Goal: Task Accomplishment & Management: Manage account settings

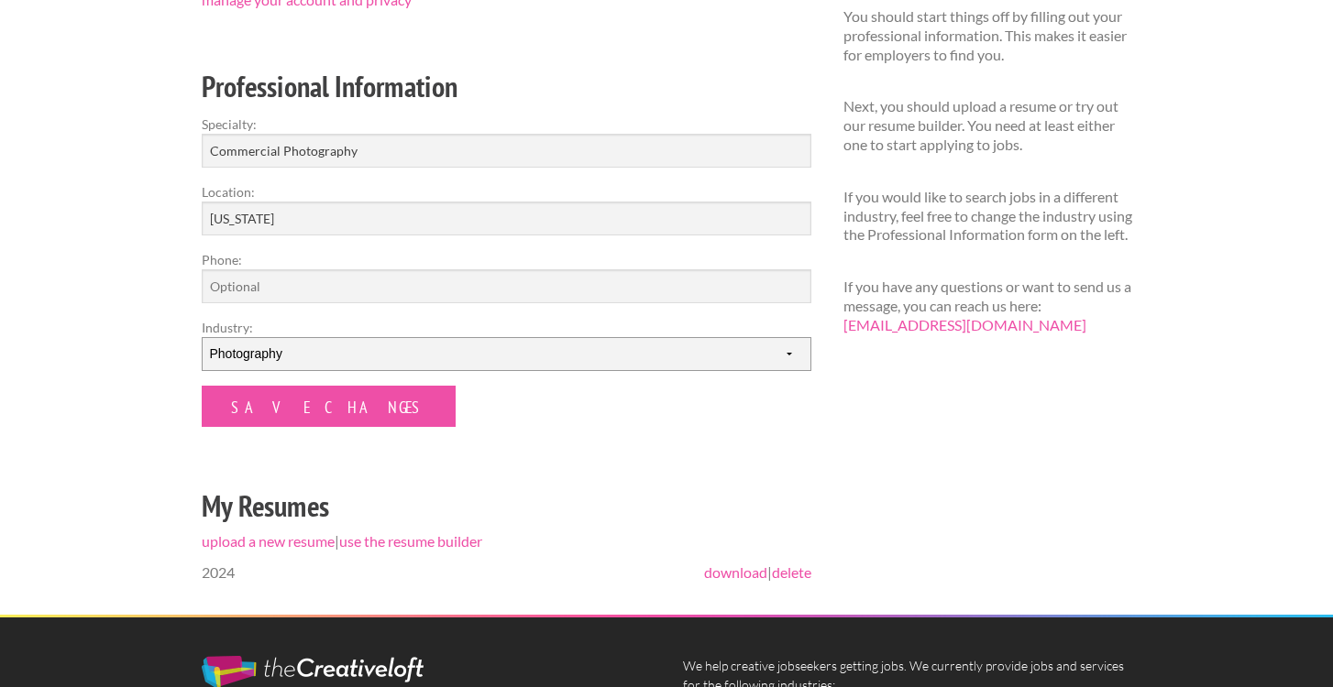
scroll to position [273, 0]
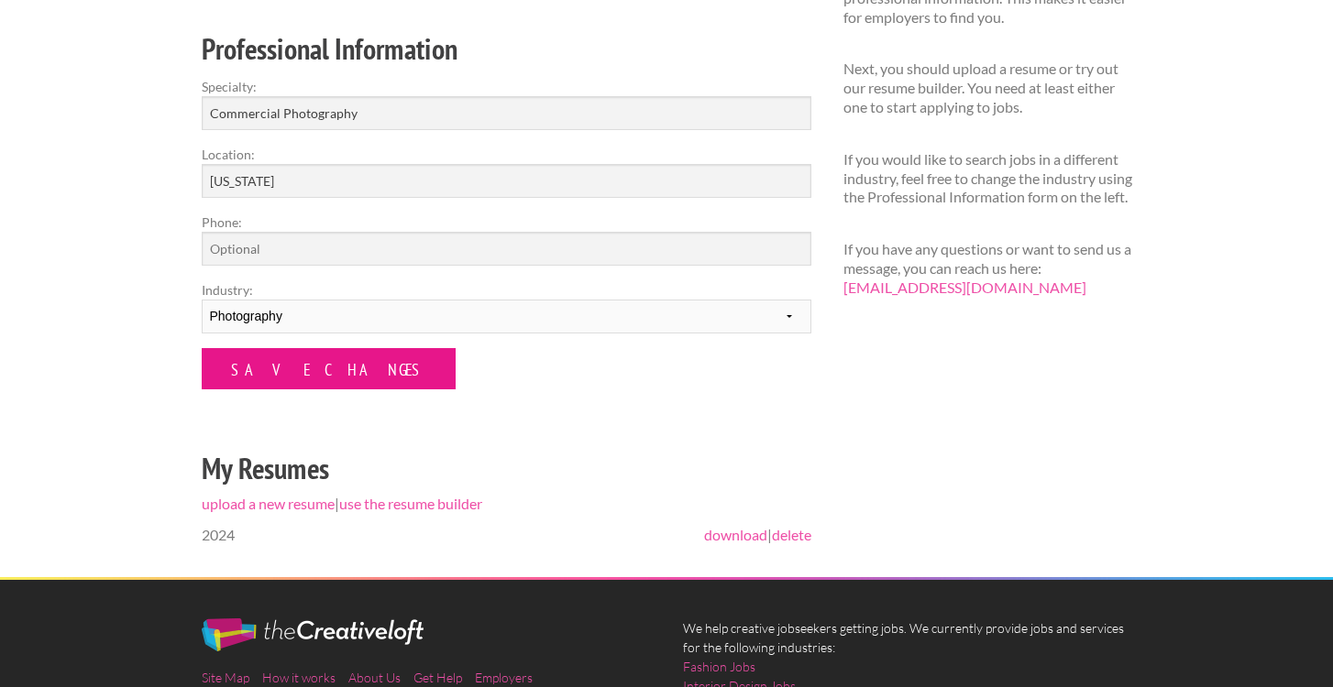
click at [295, 368] on input "Save Changes" at bounding box center [329, 368] width 254 height 41
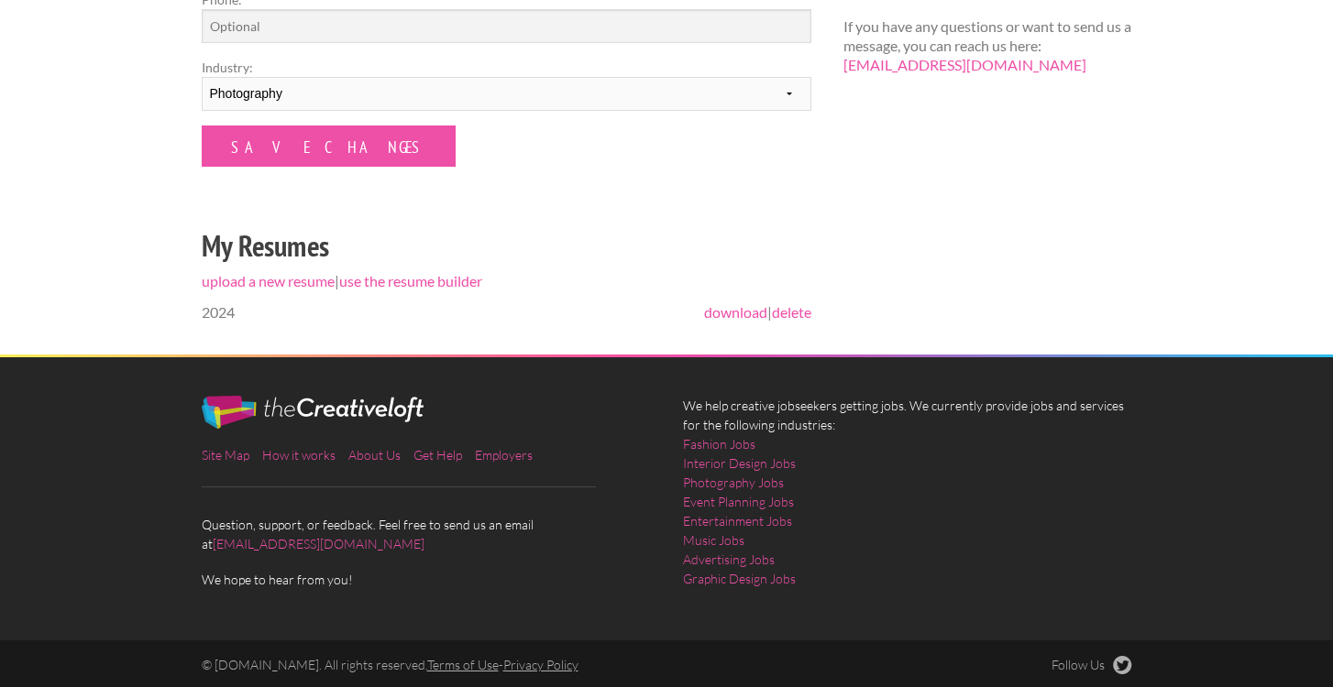
scroll to position [499, 0]
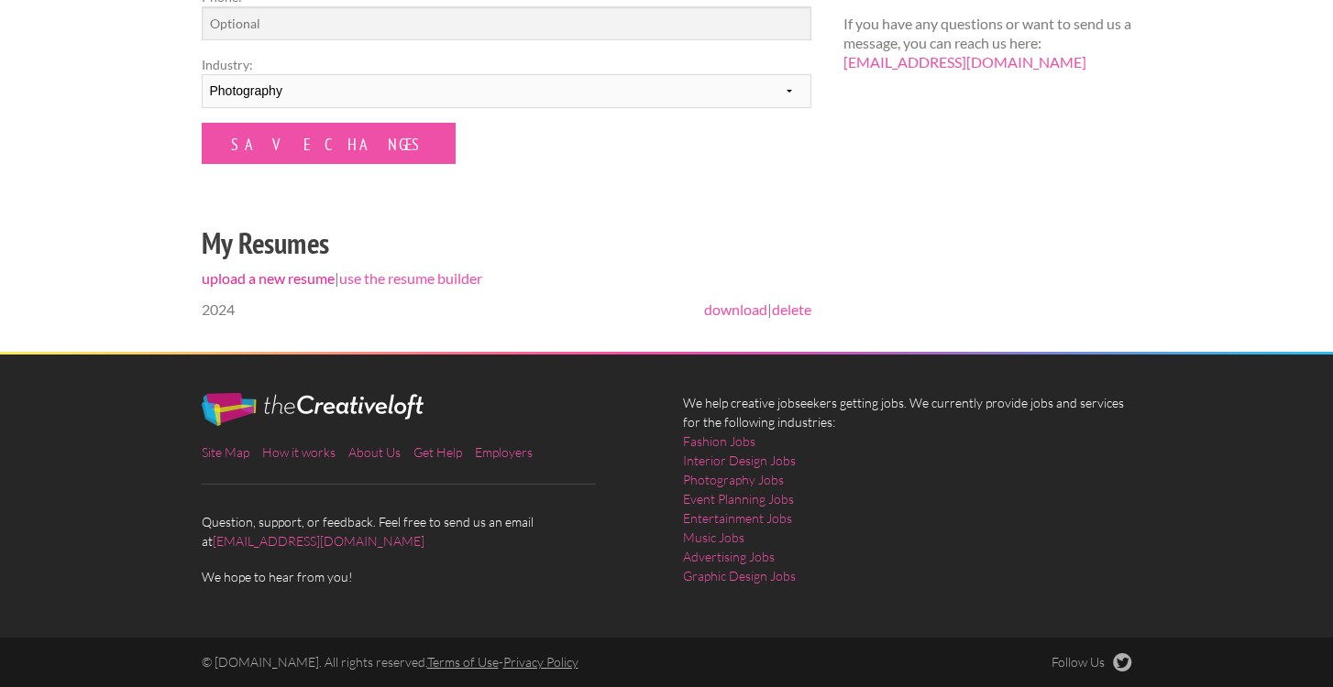
click at [276, 275] on link "upload a new resume" at bounding box center [268, 277] width 133 height 17
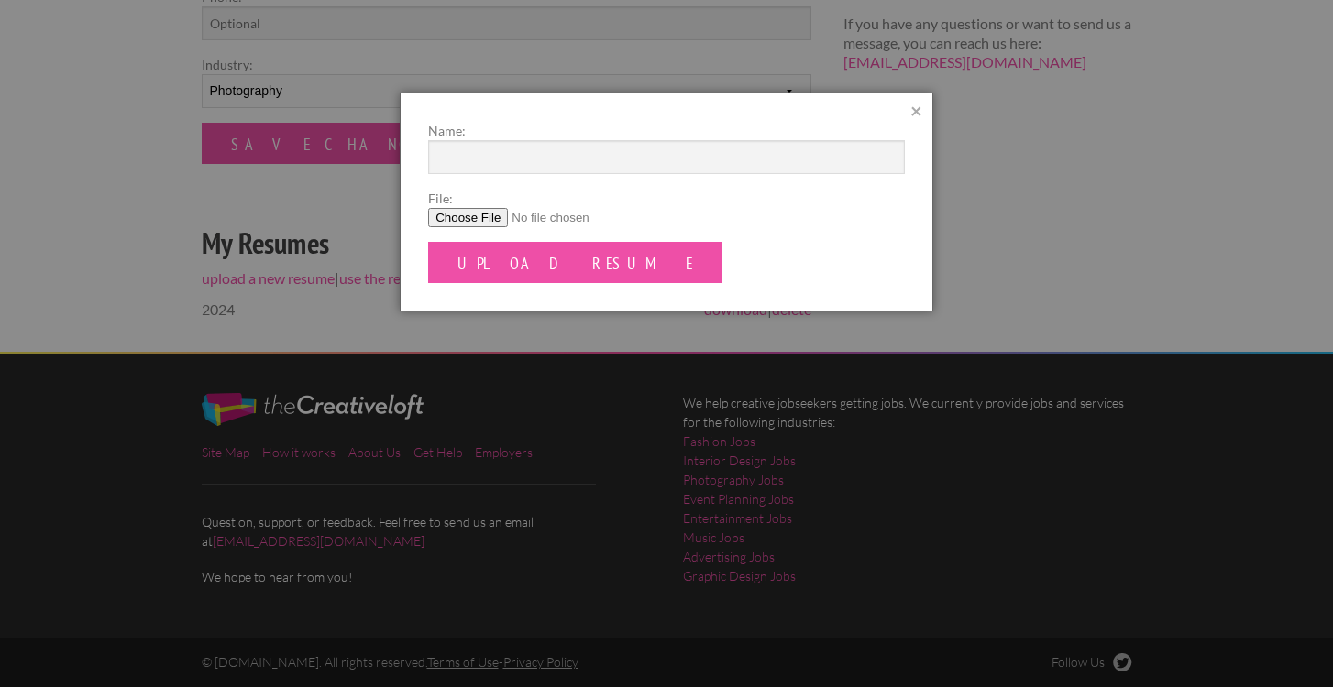
click at [466, 210] on input "File:" at bounding box center [666, 217] width 477 height 19
type input "C:\fakepath\BrentResume2025.doc.pdf"
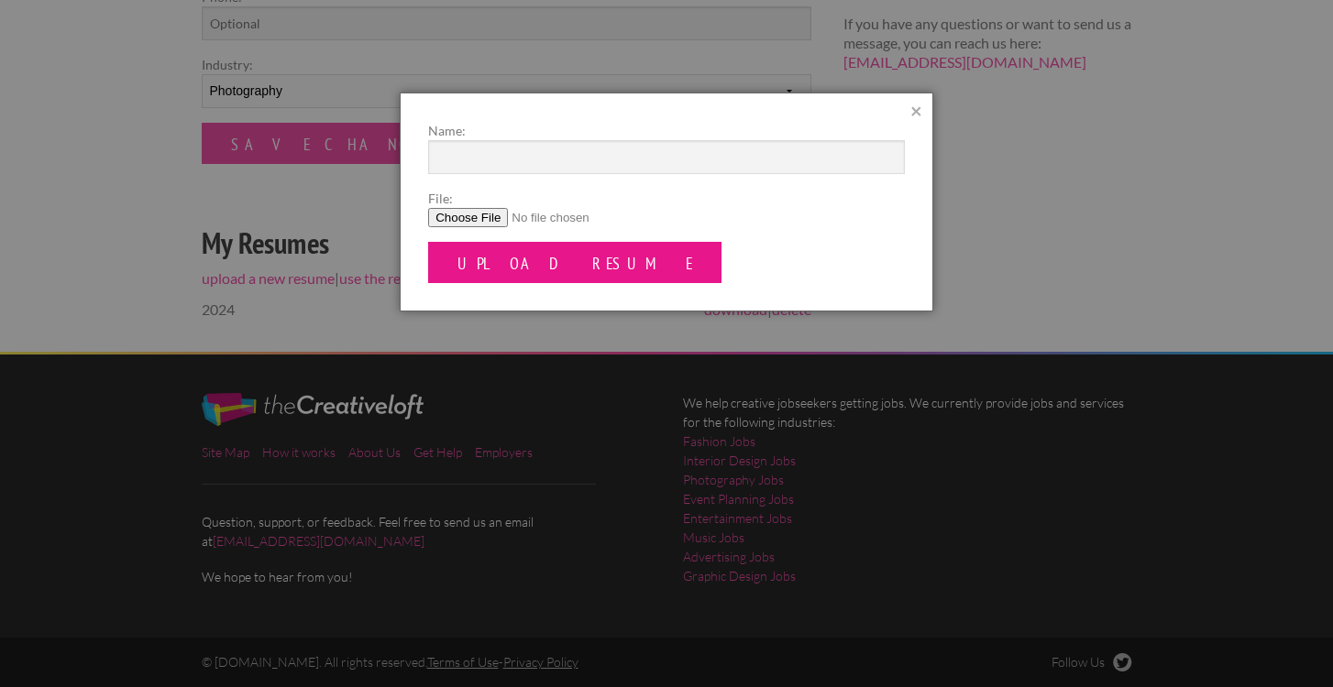
click at [522, 272] on input "Upload Resume" at bounding box center [574, 262] width 293 height 41
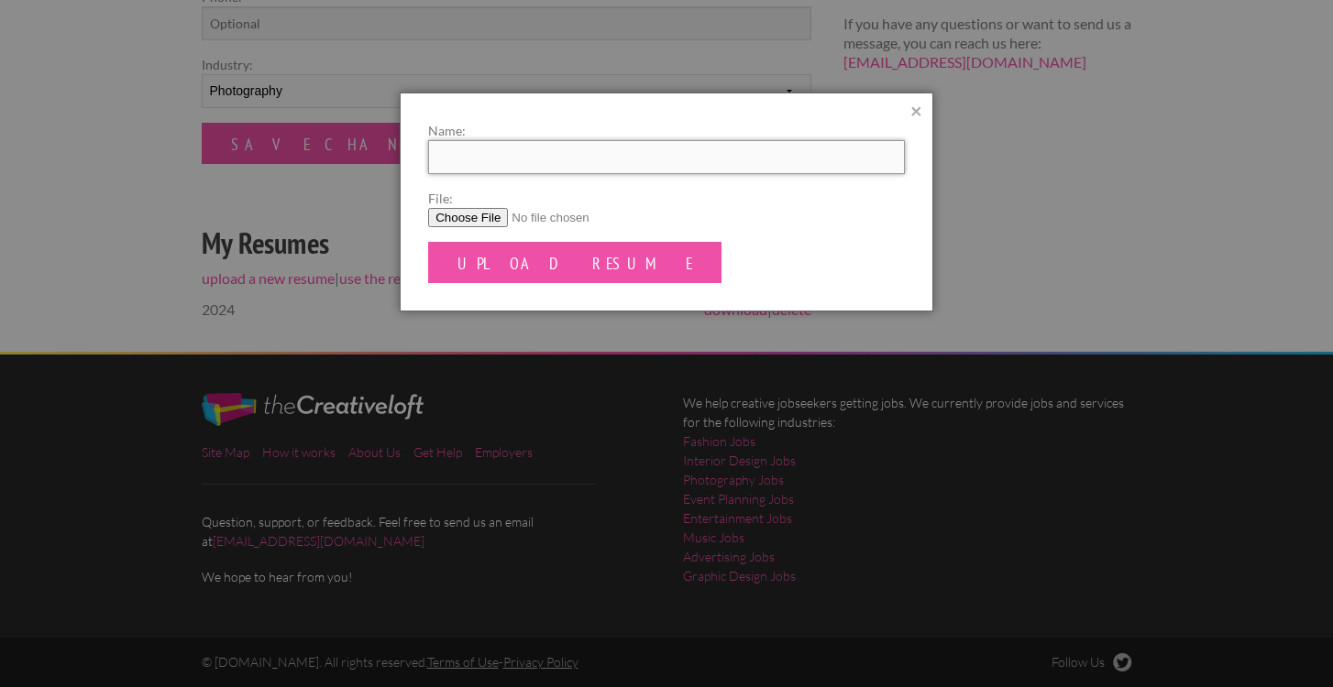
click at [480, 156] on input "Name:" at bounding box center [666, 157] width 477 height 34
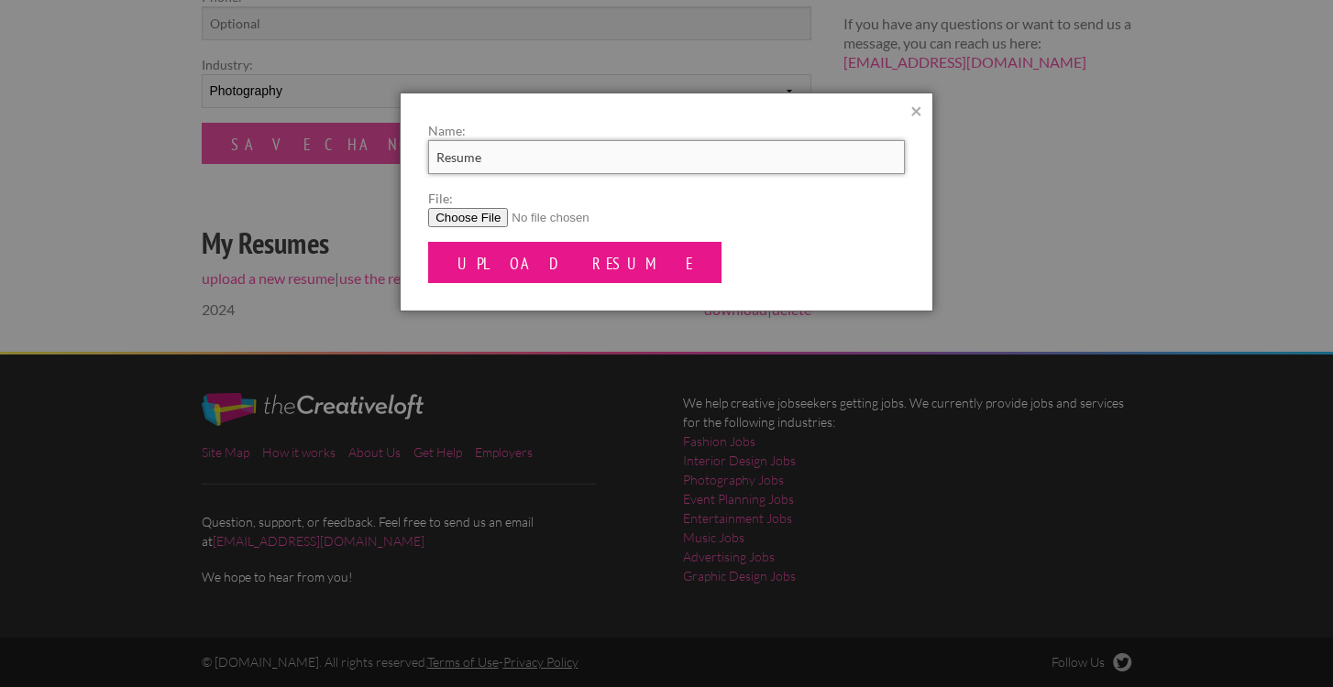
type input "Resume"
click at [483, 258] on input "Upload Resume" at bounding box center [574, 262] width 293 height 41
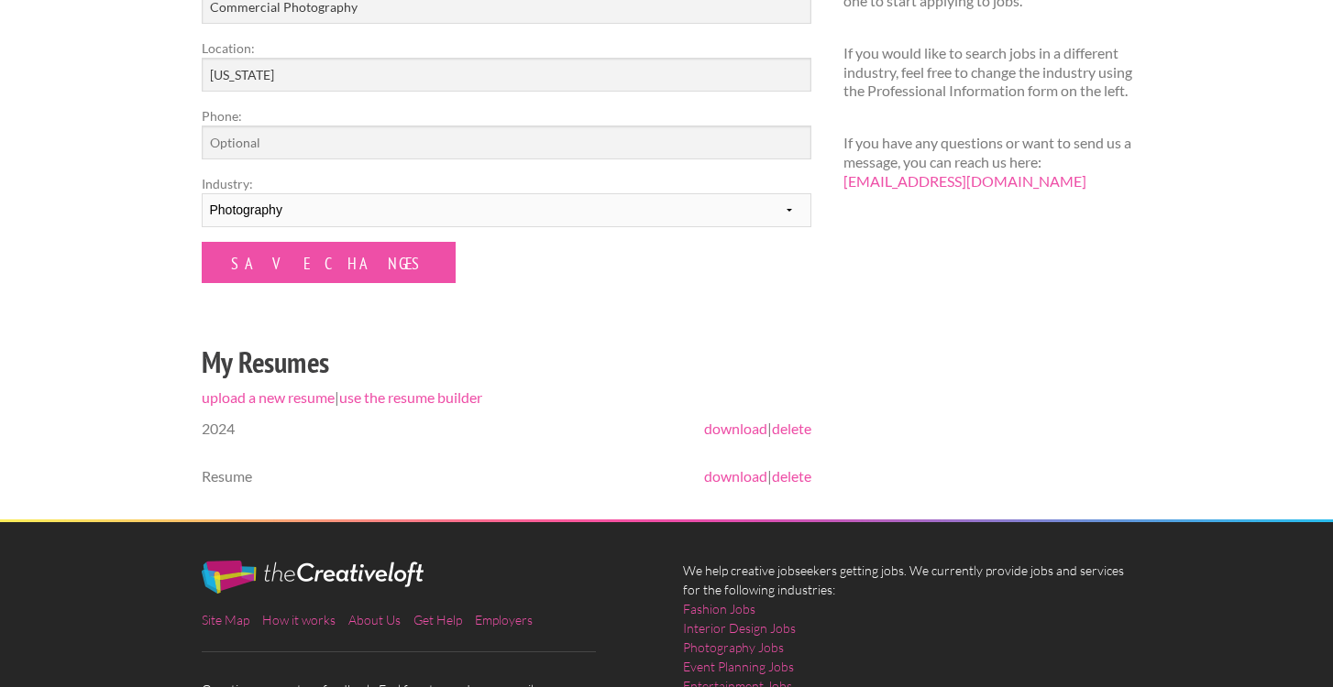
scroll to position [443, 0]
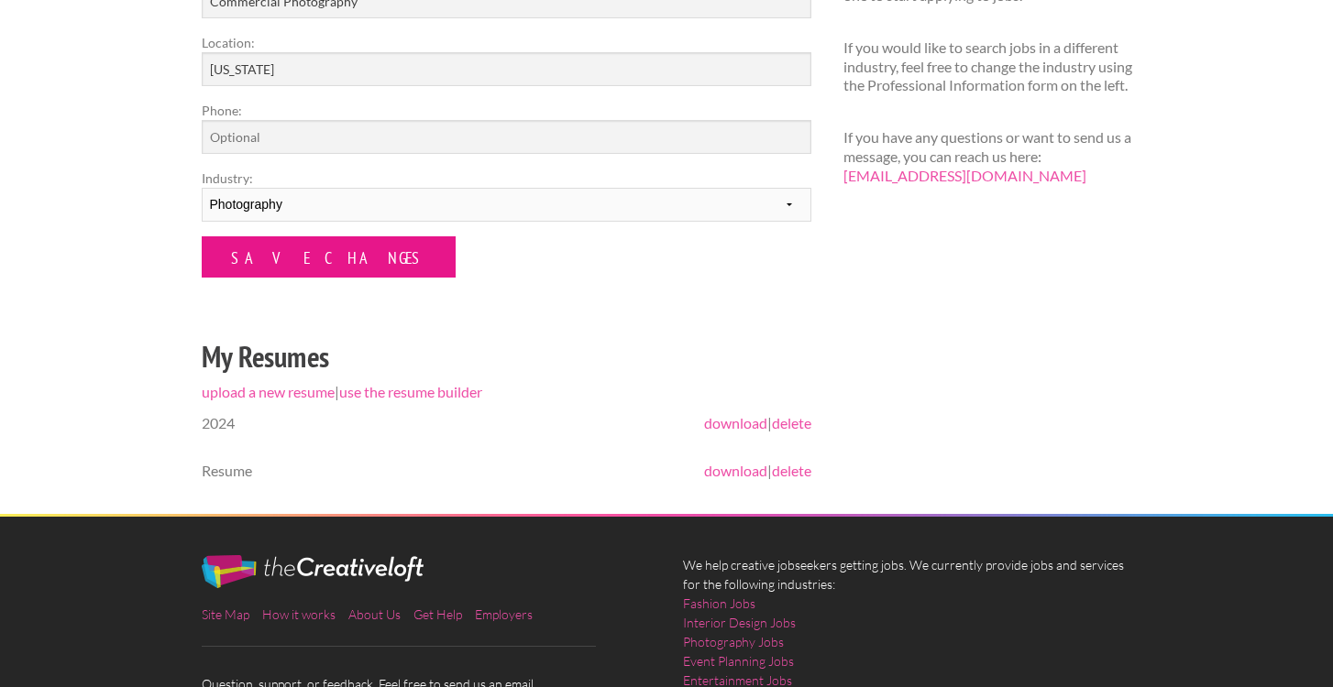
click at [315, 260] on input "Save Changes" at bounding box center [329, 256] width 254 height 41
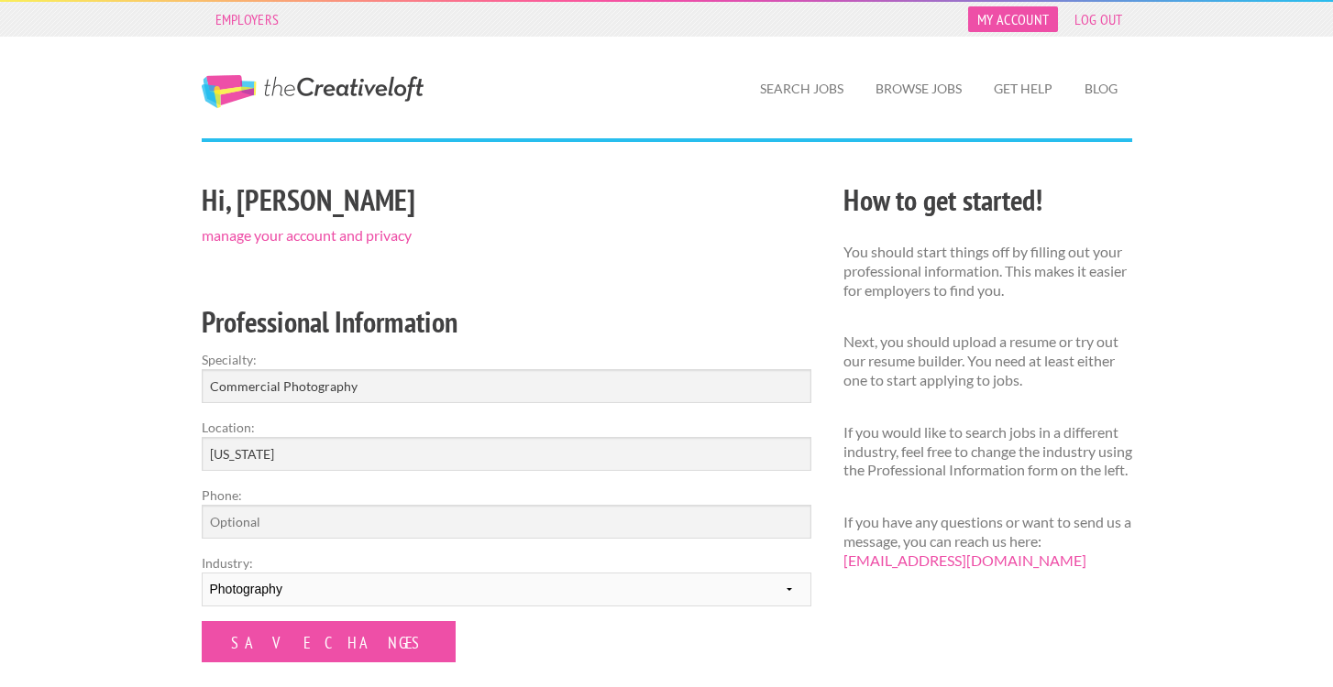
click at [1007, 16] on link "My Account" at bounding box center [1013, 19] width 90 height 26
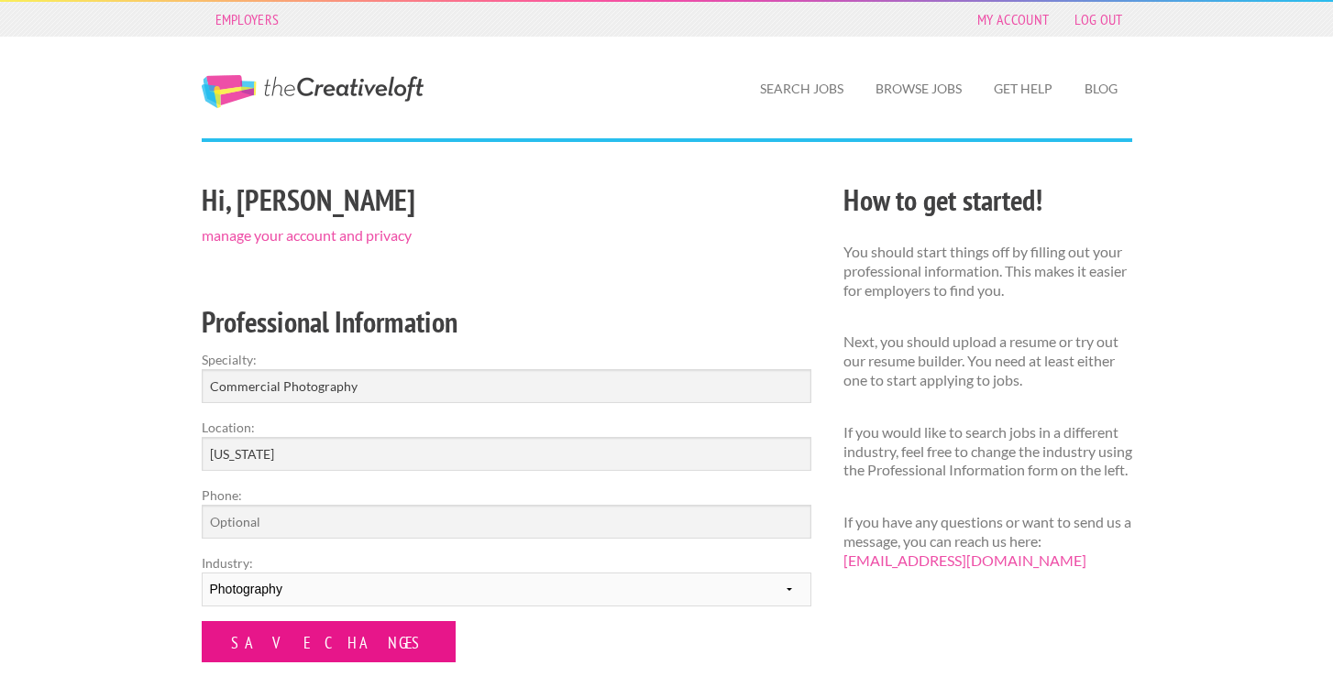
click at [285, 653] on input "Save Changes" at bounding box center [329, 641] width 254 height 41
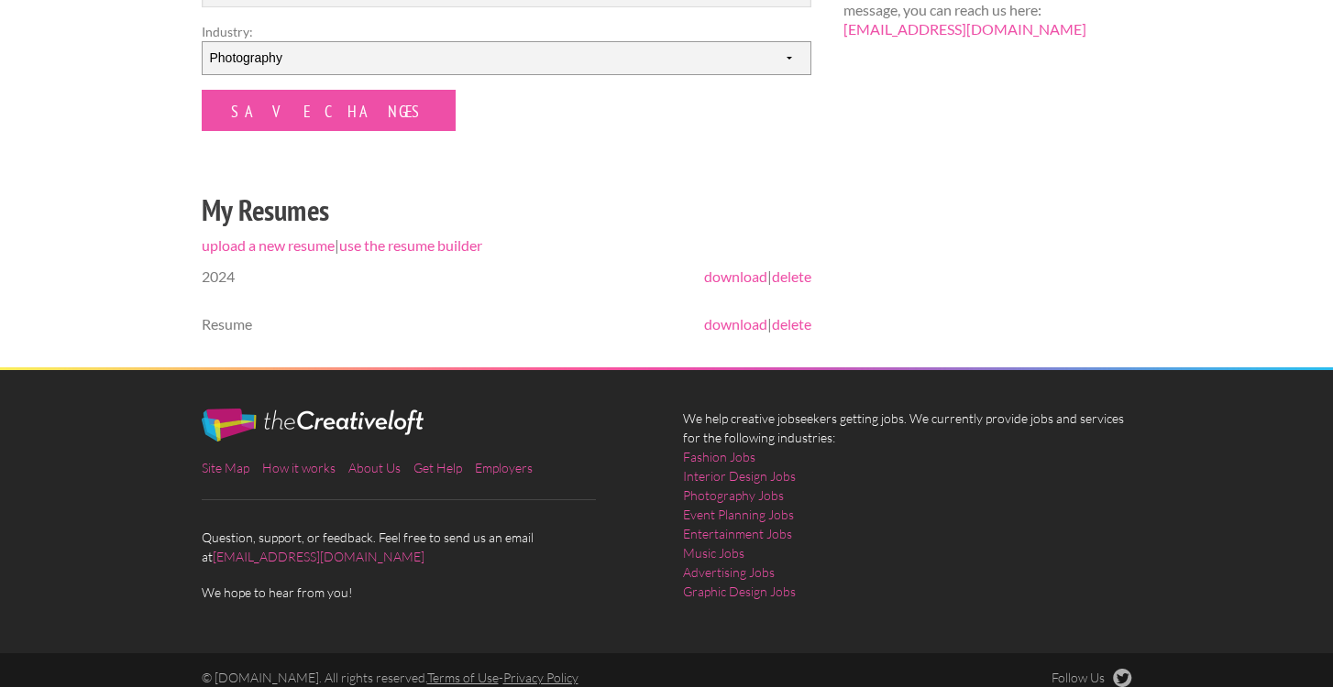
scroll to position [547, 0]
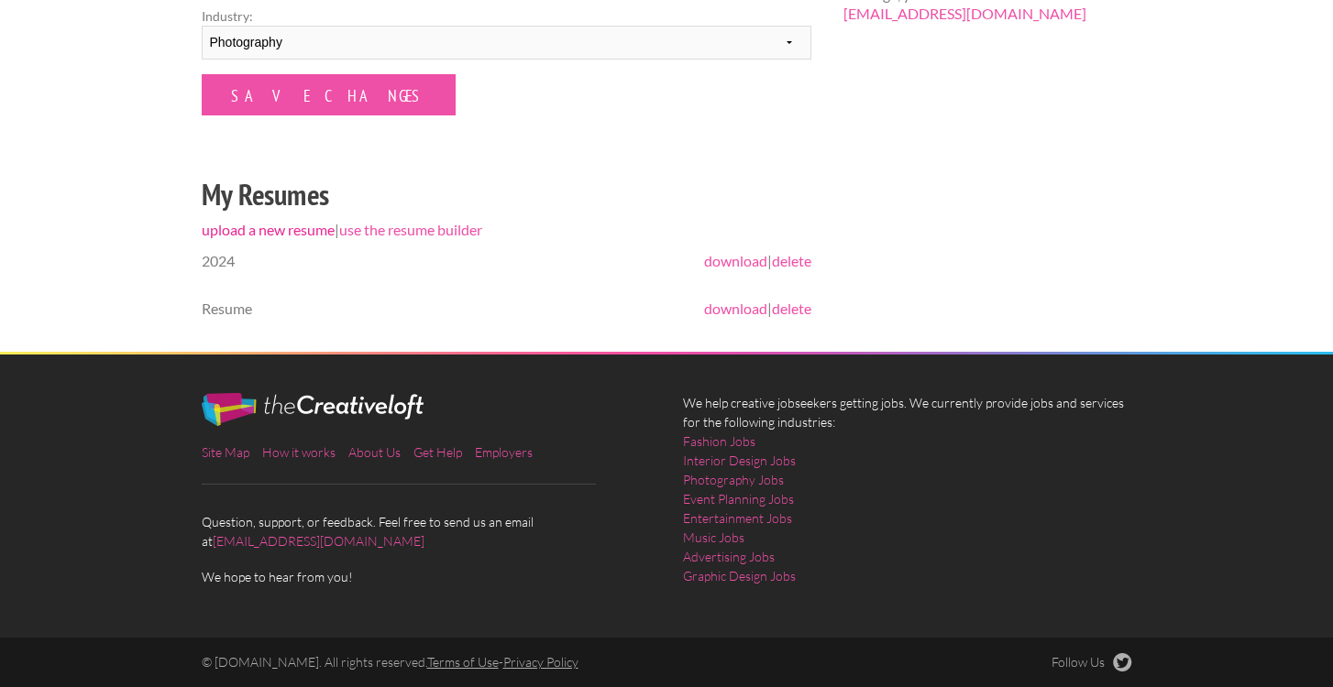
click at [250, 230] on link "upload a new resume" at bounding box center [268, 229] width 133 height 17
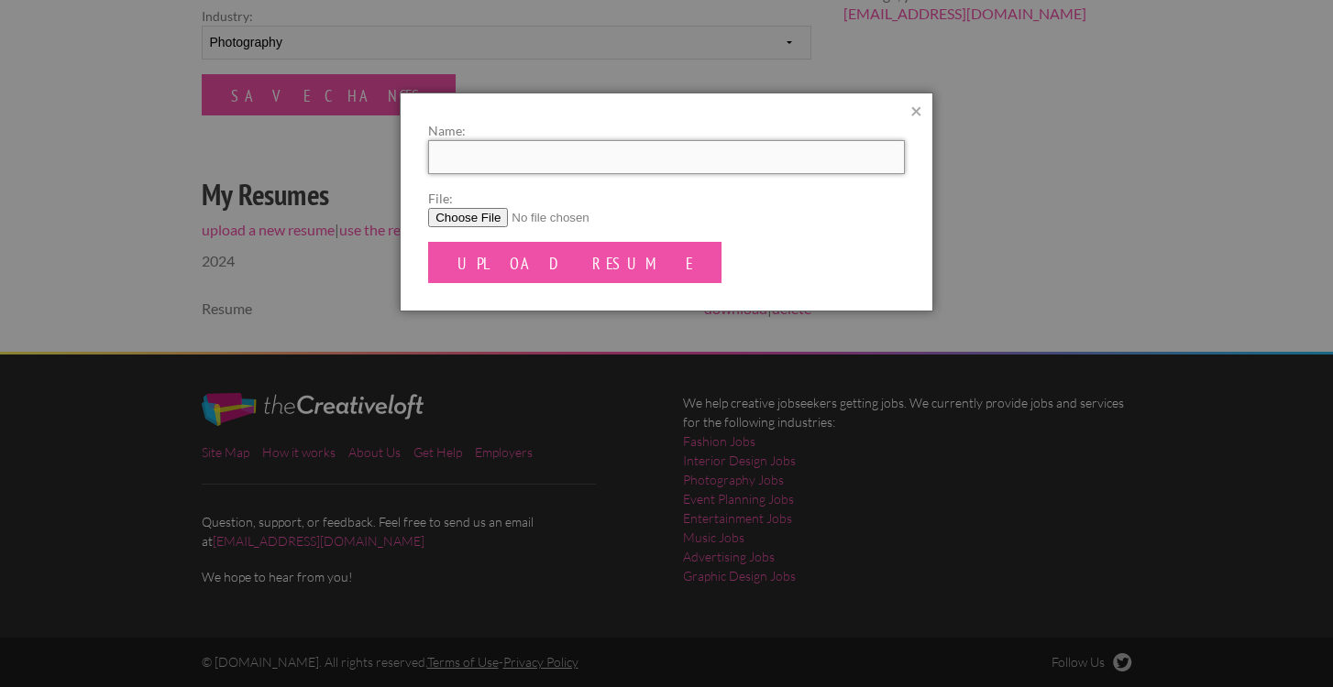
click at [488, 157] on input "Name:" at bounding box center [666, 157] width 477 height 34
click at [1044, 202] on div at bounding box center [666, 343] width 1333 height 687
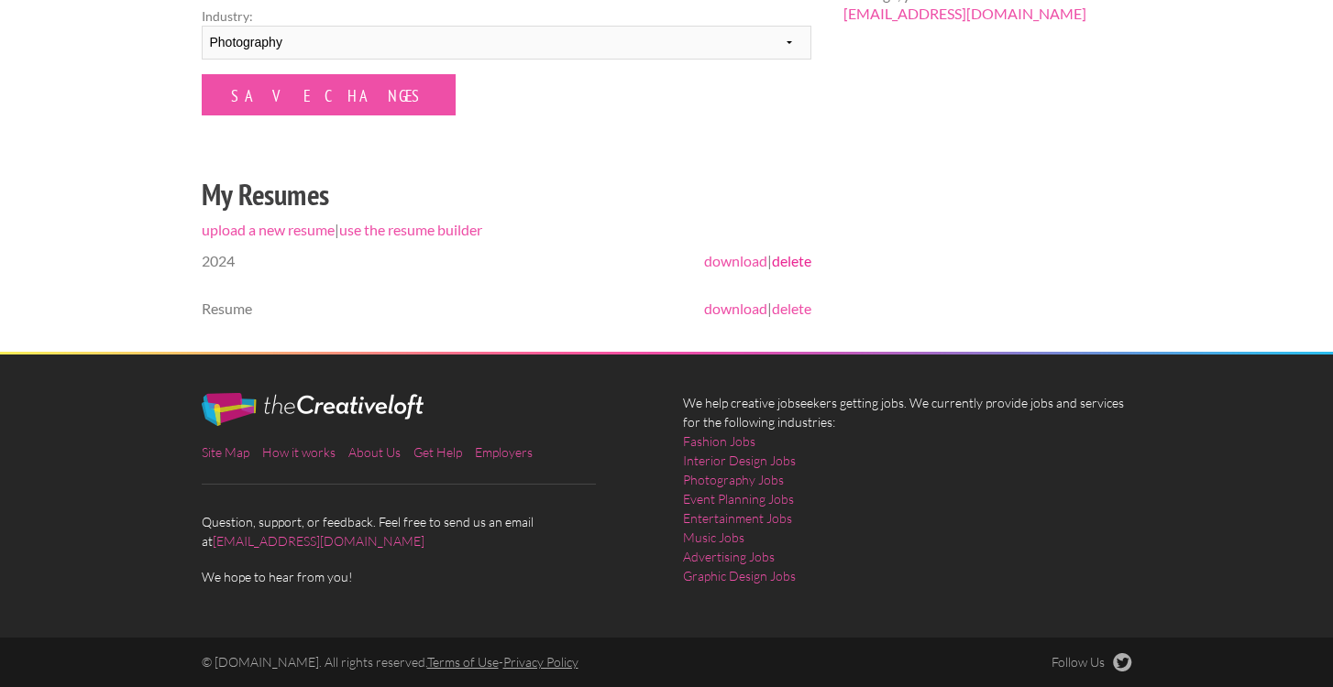
click at [788, 258] on link "delete" at bounding box center [791, 260] width 39 height 17
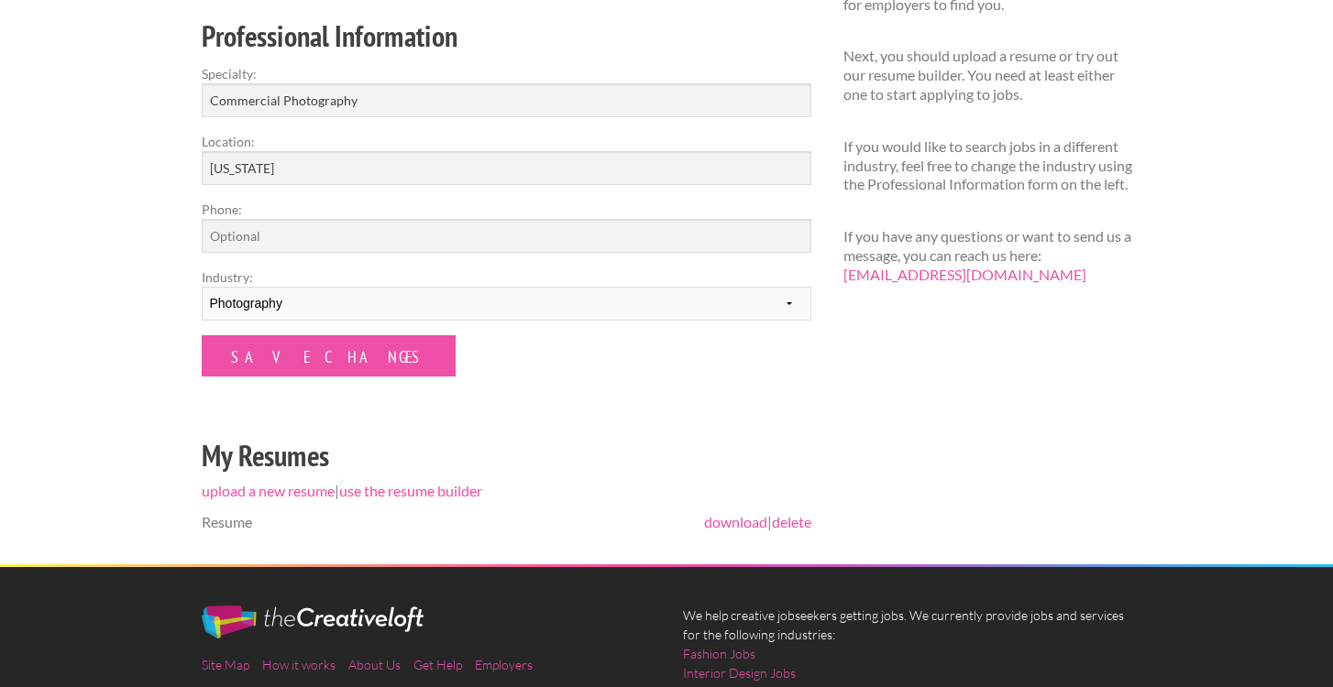
scroll to position [397, 0]
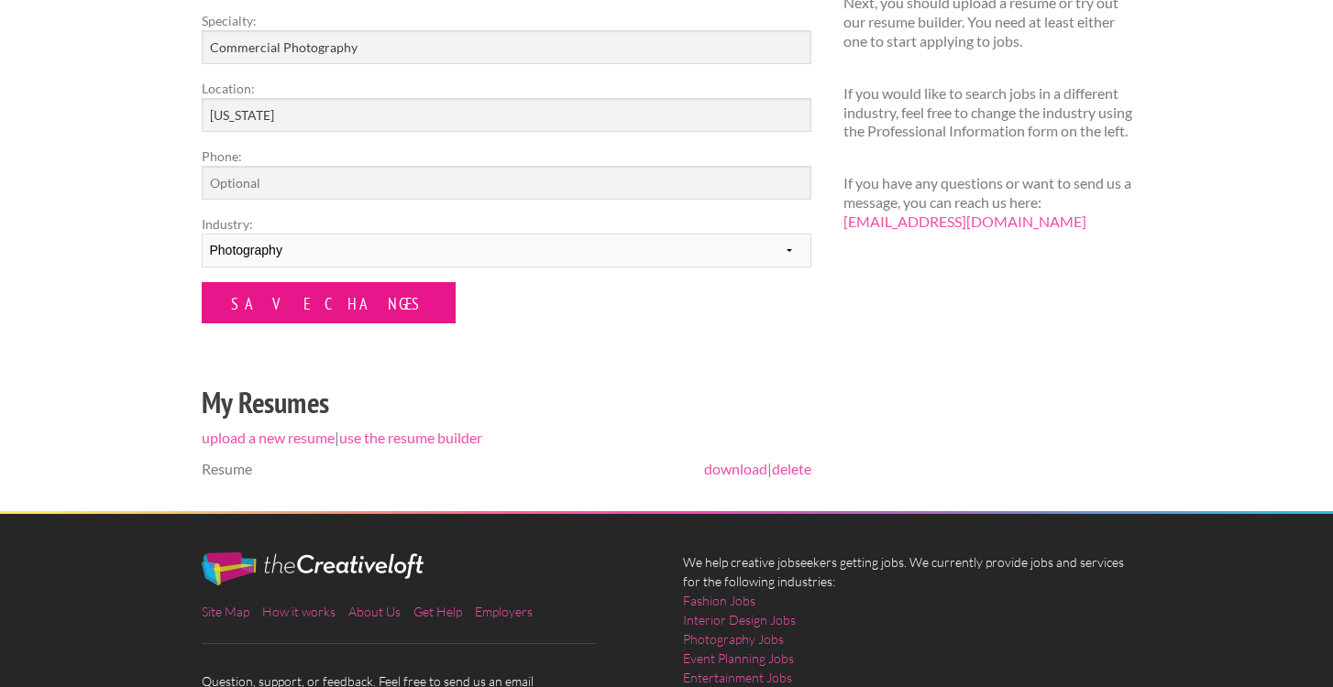
click at [320, 303] on input "Save Changes" at bounding box center [329, 302] width 254 height 41
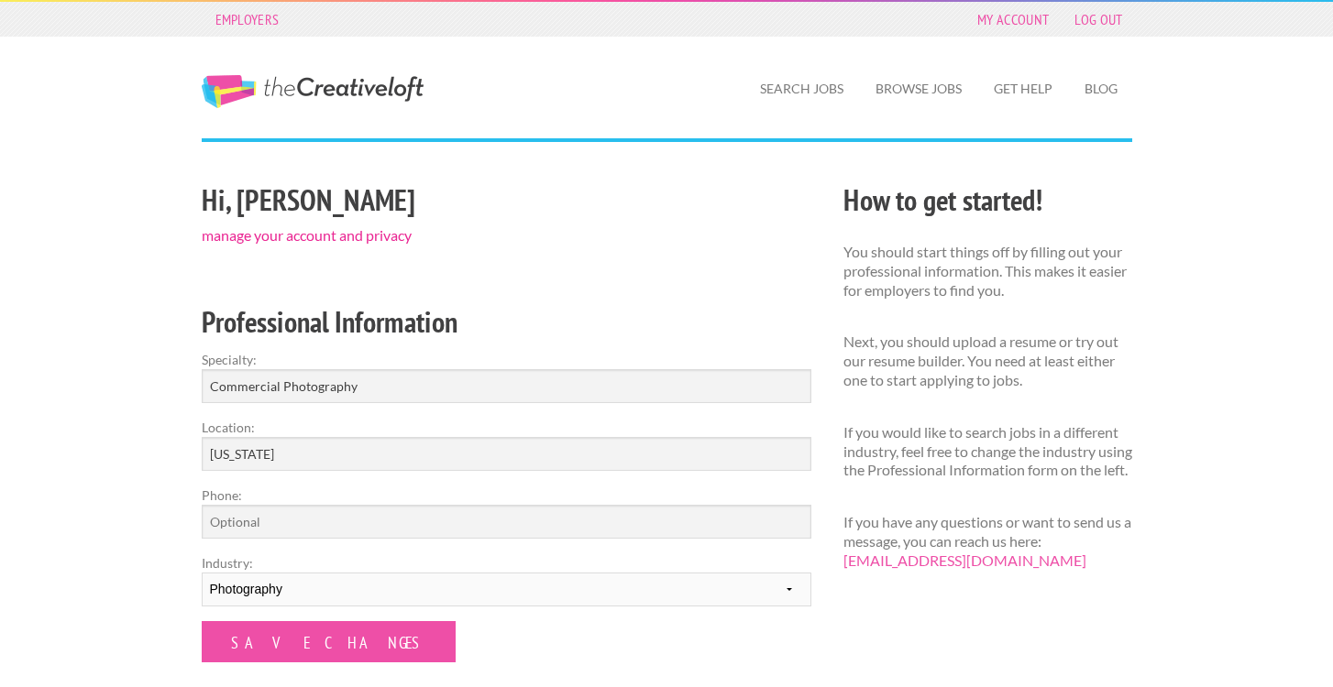
click at [330, 237] on link "manage your account and privacy" at bounding box center [307, 234] width 210 height 17
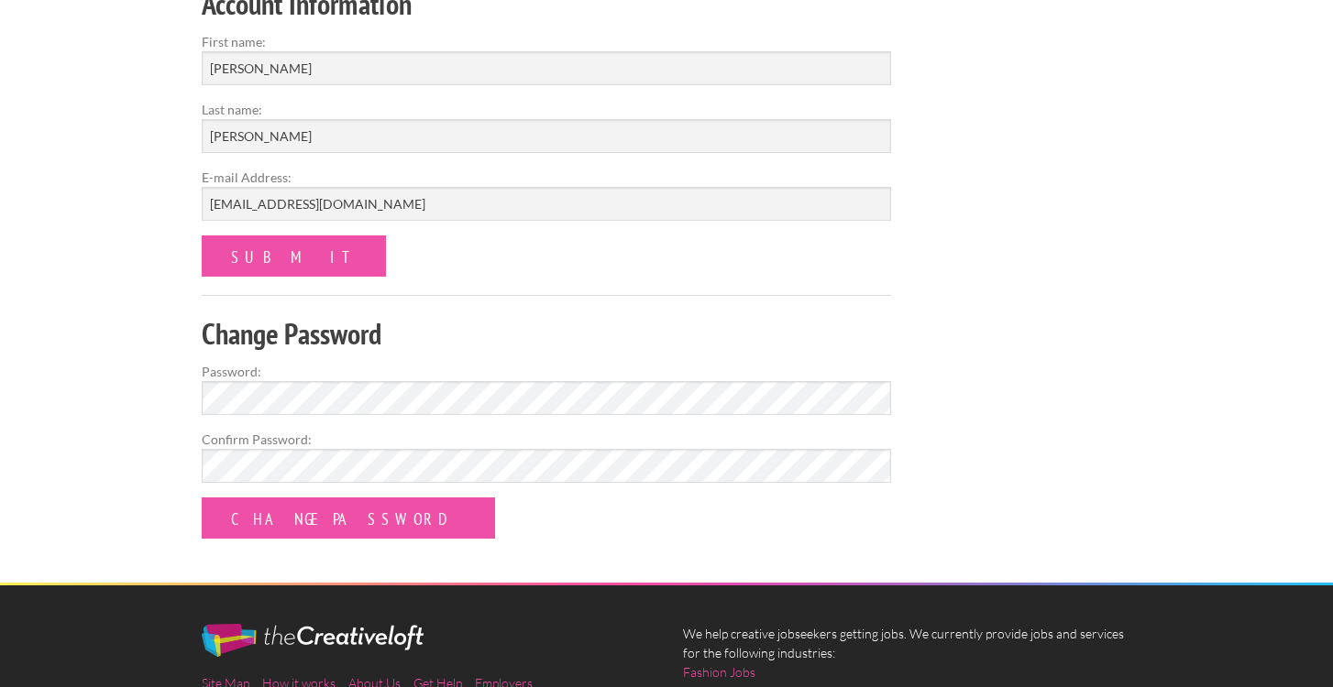
scroll to position [316, 0]
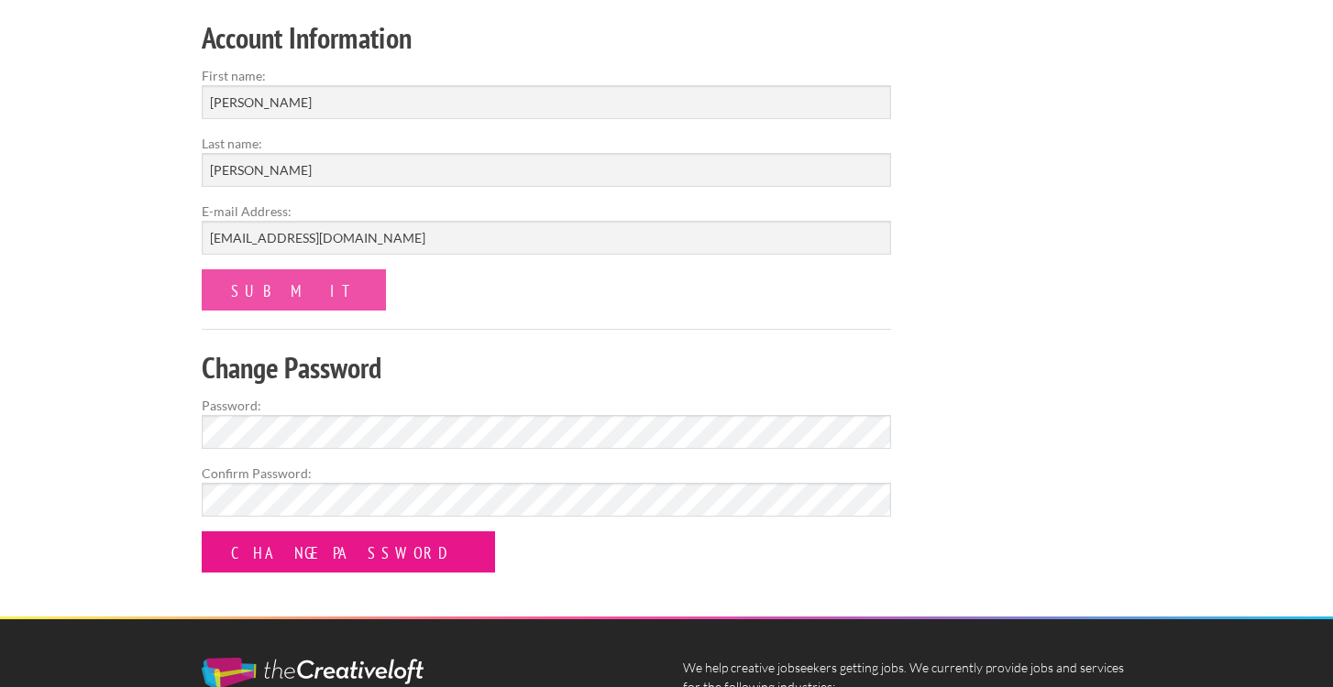
click at [313, 563] on input "Change Password" at bounding box center [348, 552] width 293 height 41
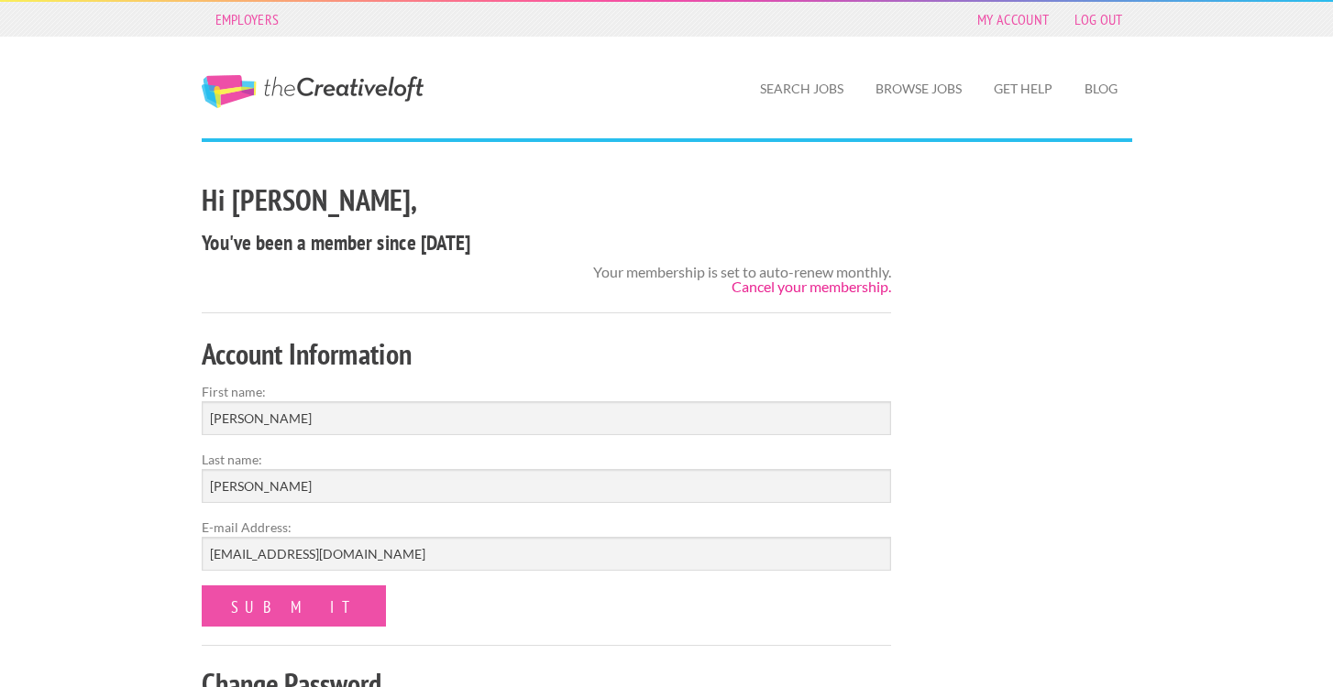
click at [824, 284] on link "Cancel your membership." at bounding box center [810, 286] width 159 height 17
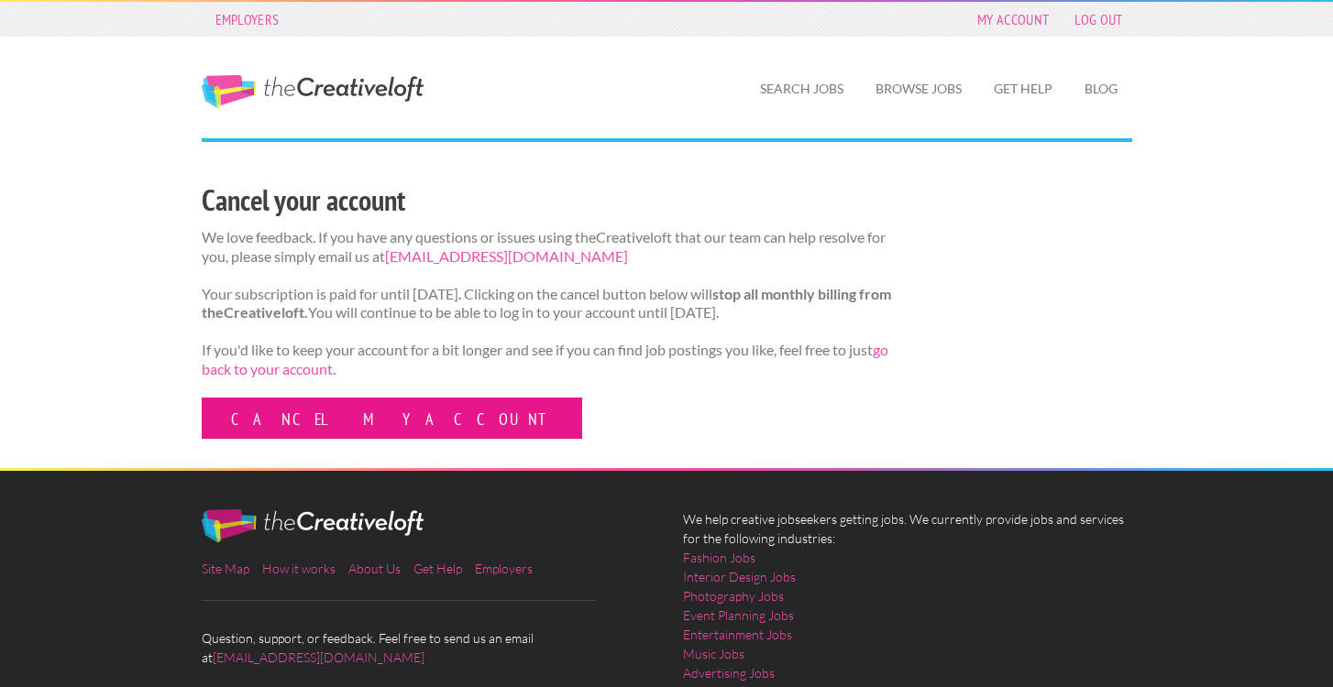
click at [330, 438] on link "Cancel my account" at bounding box center [392, 418] width 380 height 41
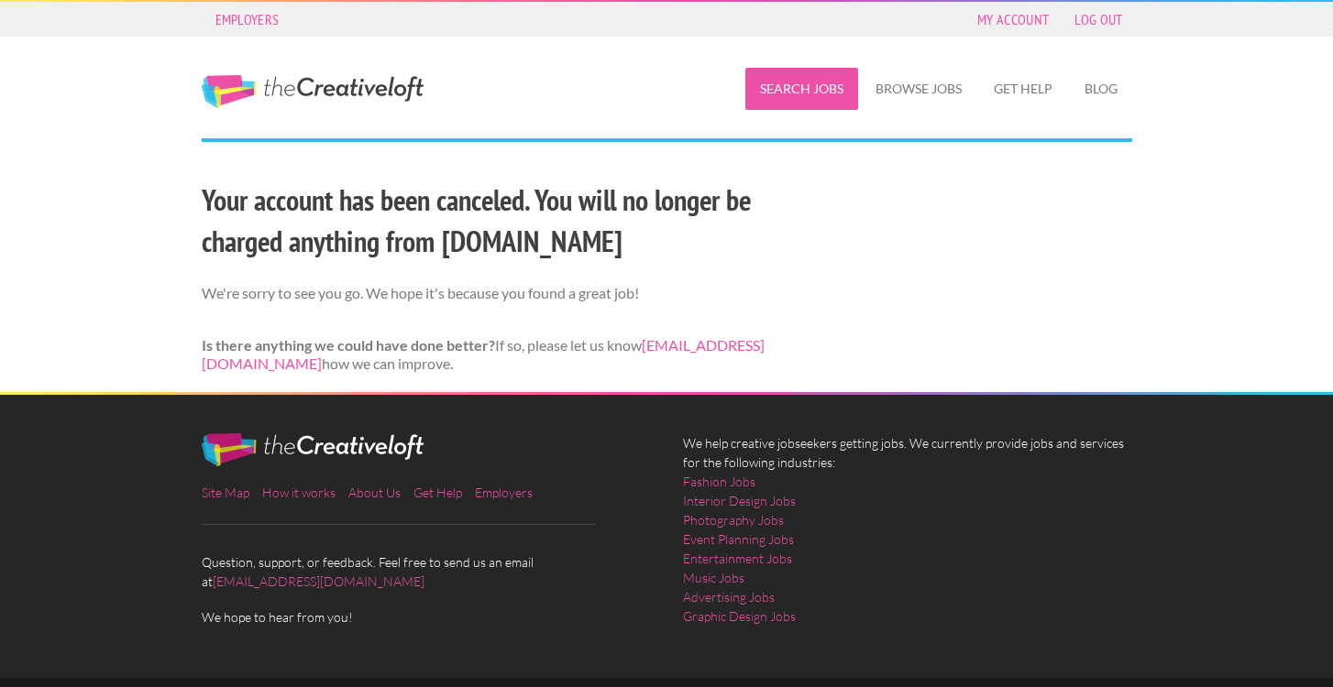
click at [795, 99] on link "Search Jobs" at bounding box center [801, 89] width 113 height 42
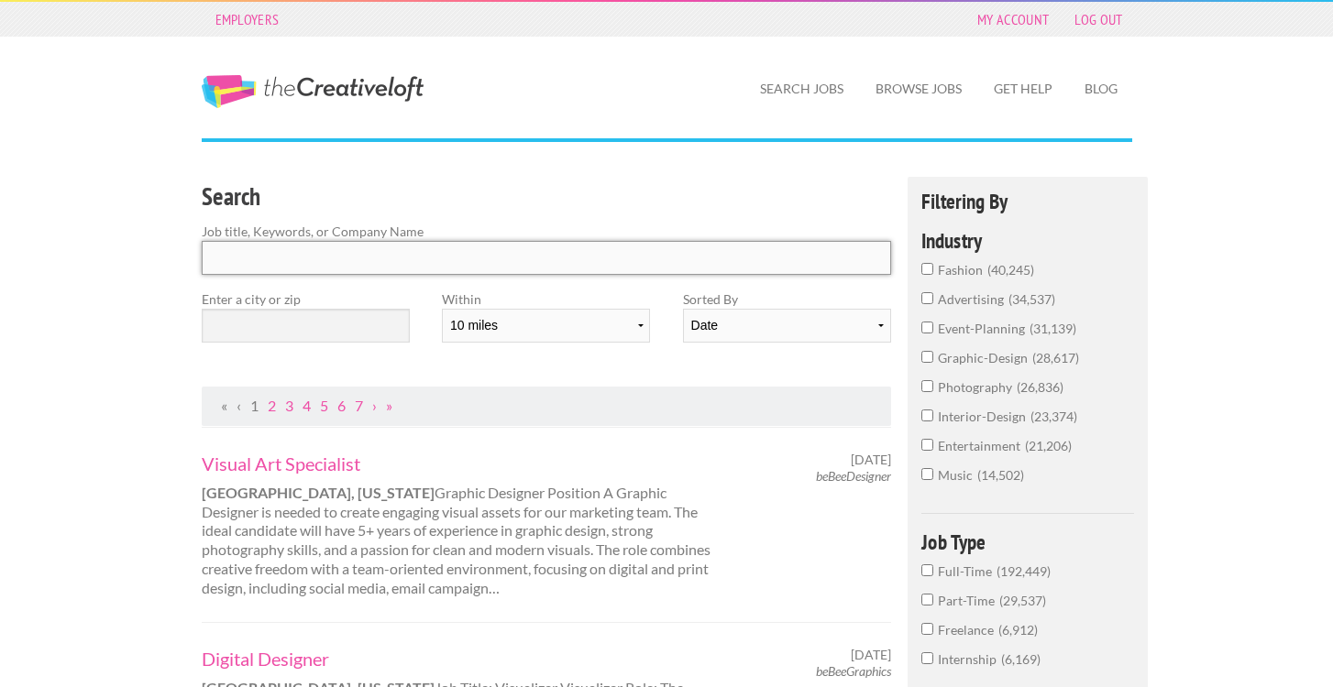
click at [334, 256] on input "Search" at bounding box center [547, 258] width 690 height 34
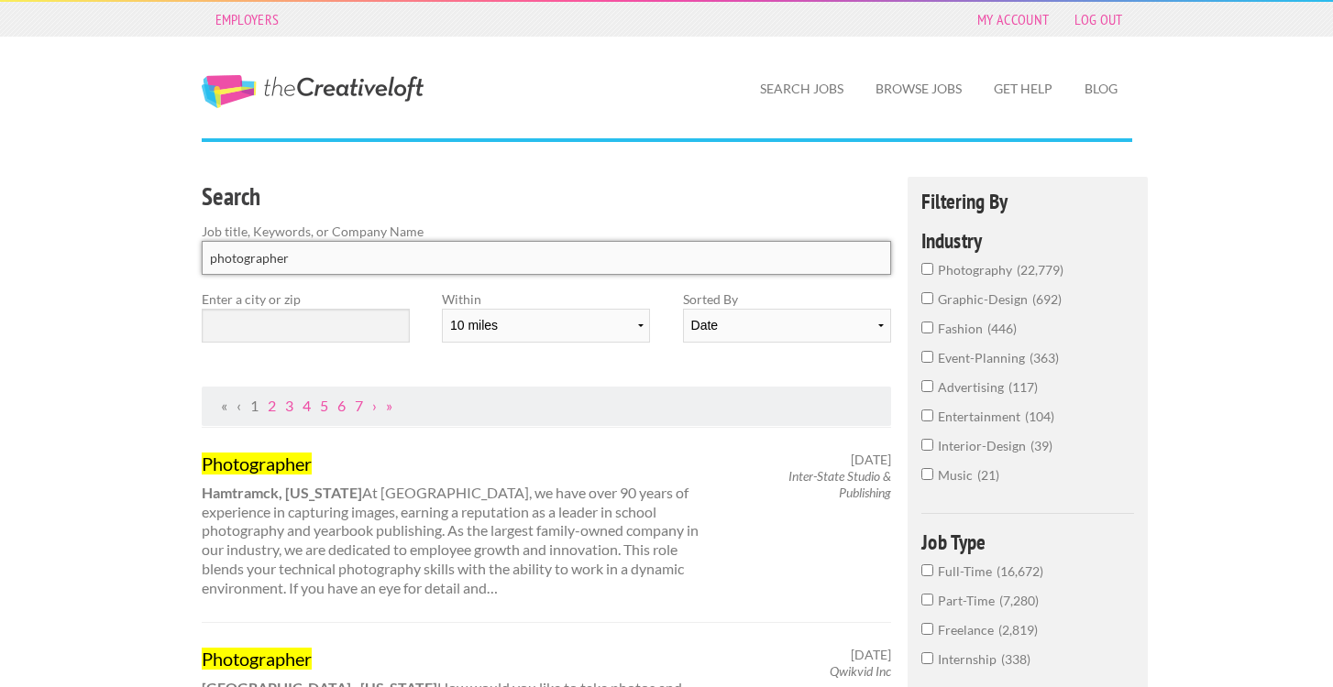
type input "photographer"
click at [315, 330] on input "text" at bounding box center [306, 326] width 208 height 34
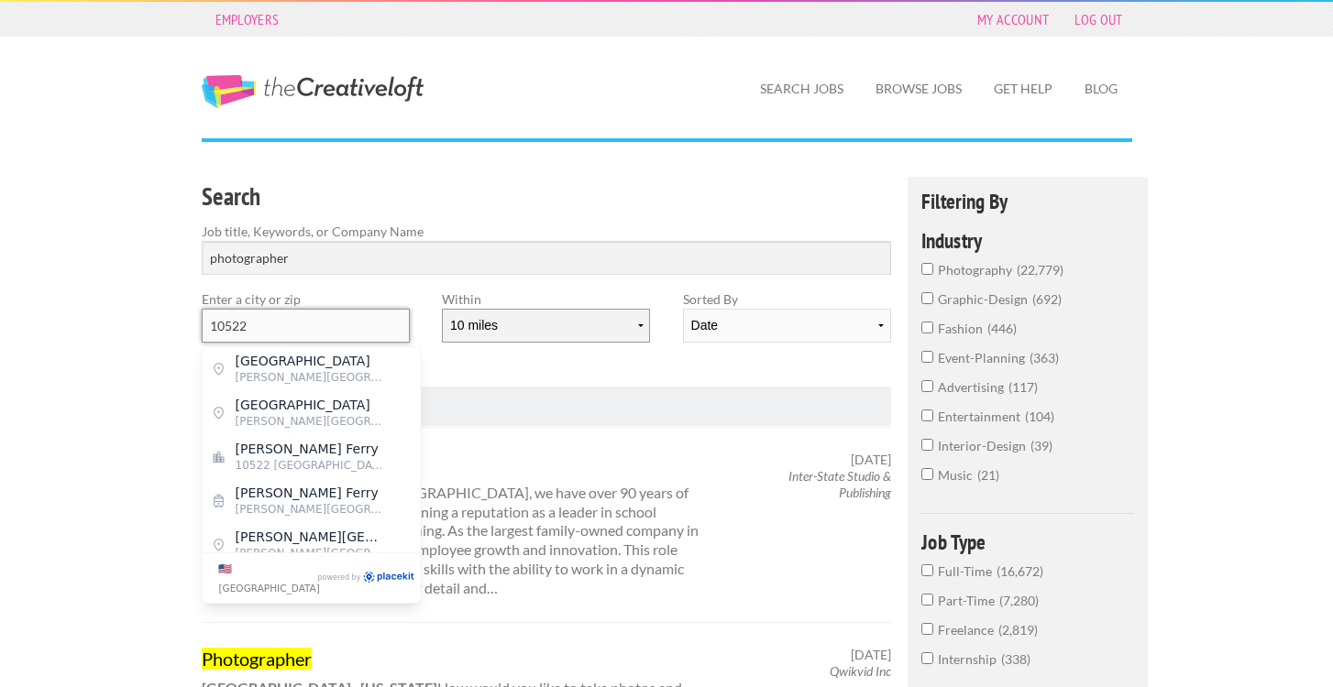
type input "10522"
click at [487, 321] on select "10 miles 20 miles 50 miles 100 miles 200 miles 300 miles 400 miles 500 miles" at bounding box center [546, 326] width 208 height 34
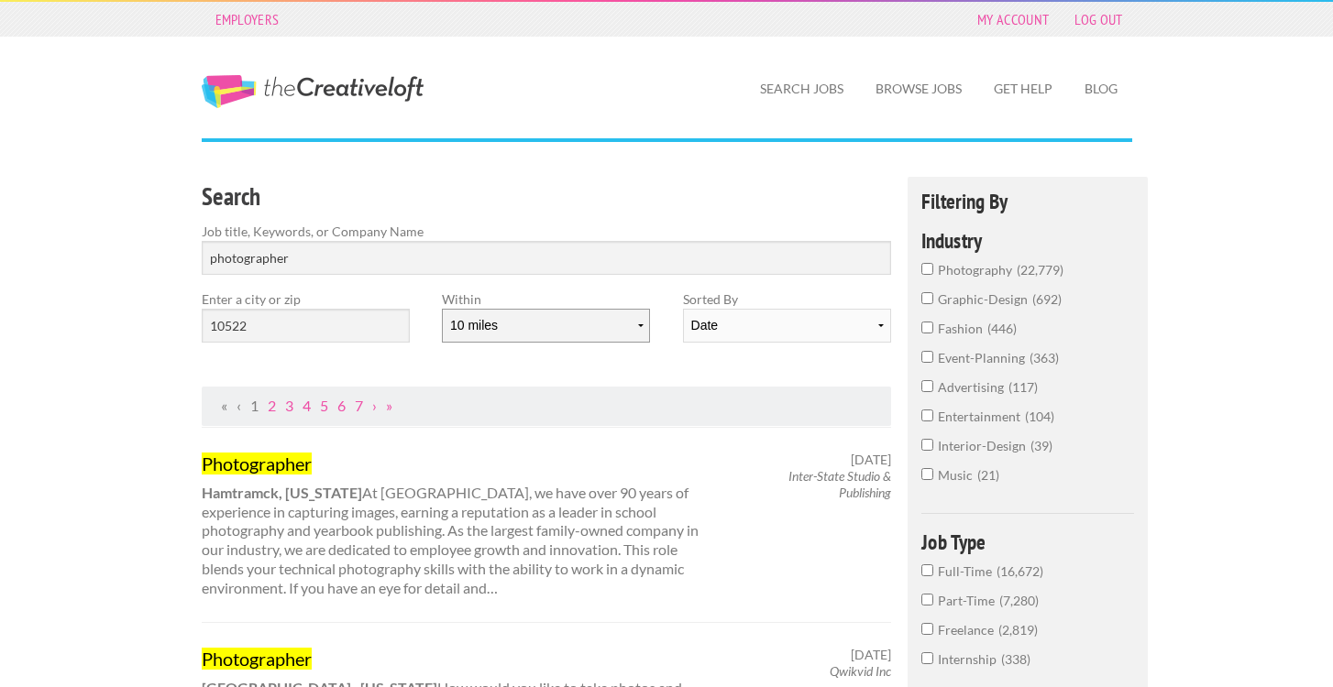
select select "50"
click at [740, 320] on select "Date Relevance" at bounding box center [787, 326] width 208 height 34
select select "jobs"
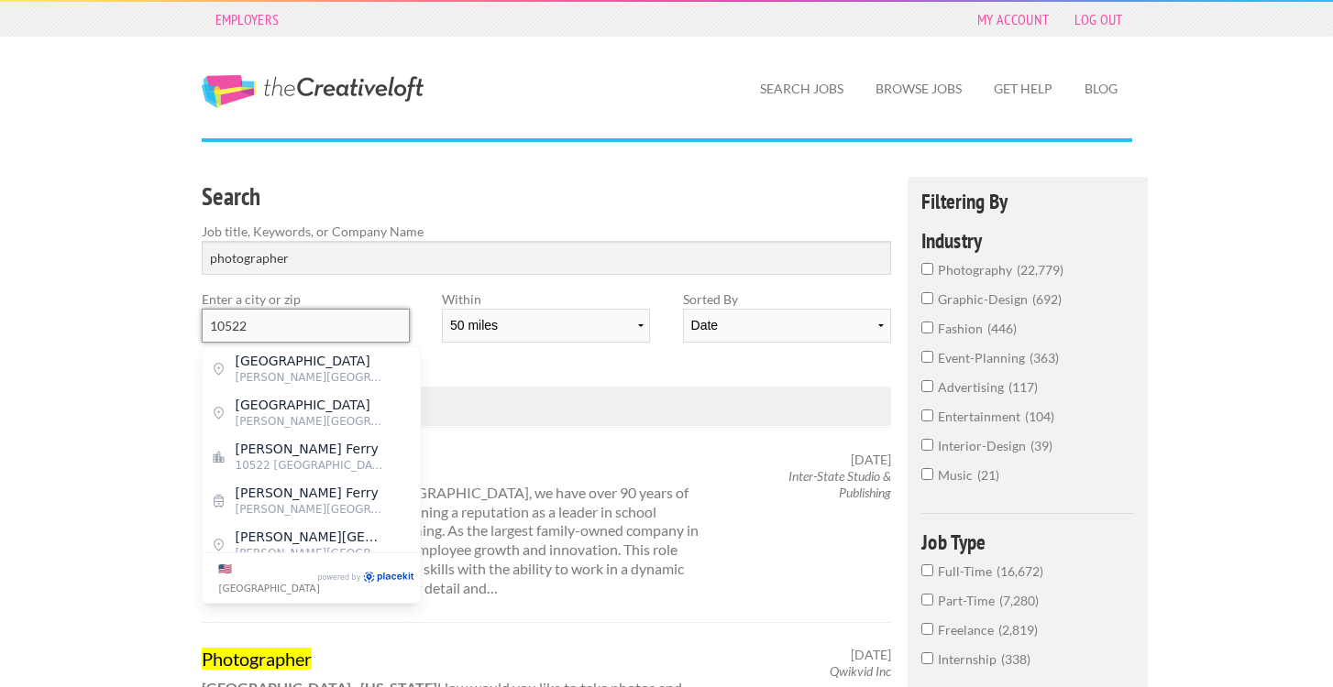
click at [334, 324] on input "10522" at bounding box center [306, 326] width 208 height 34
click at [339, 367] on span "[GEOGRAPHIC_DATA]" at bounding box center [311, 361] width 150 height 16
type input "[GEOGRAPHIC_DATA]"
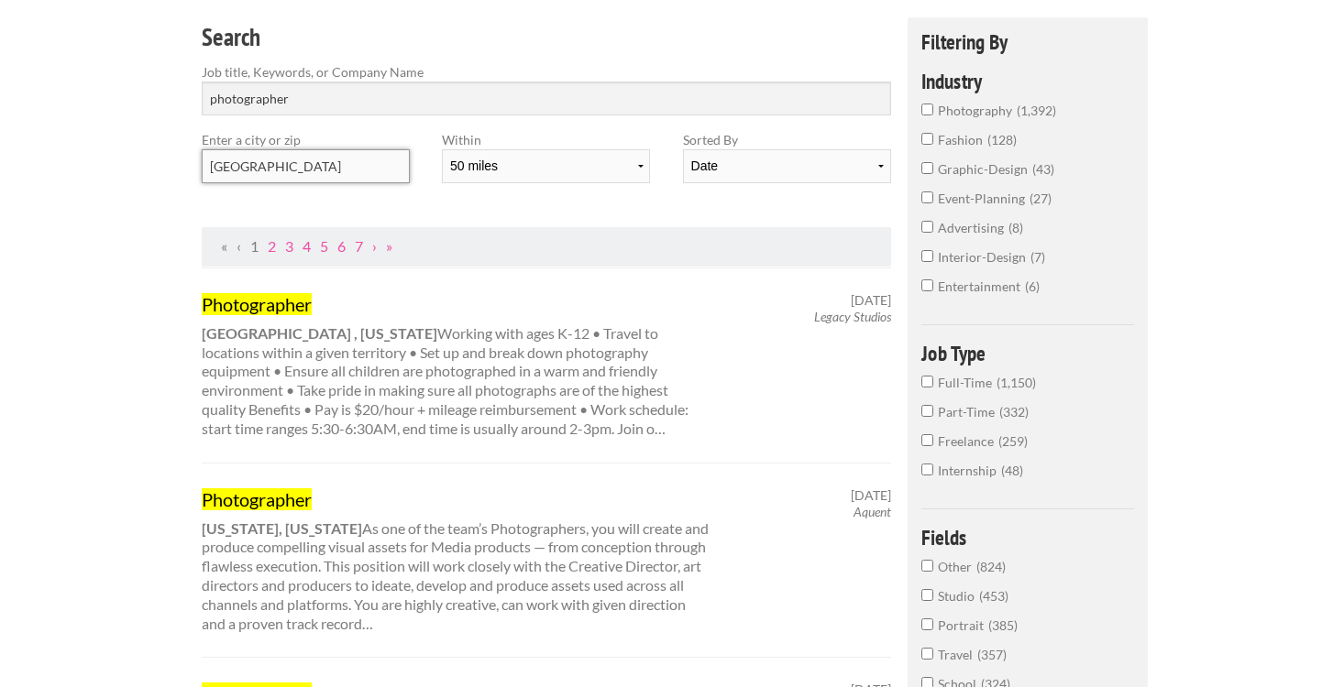
scroll to position [147, 0]
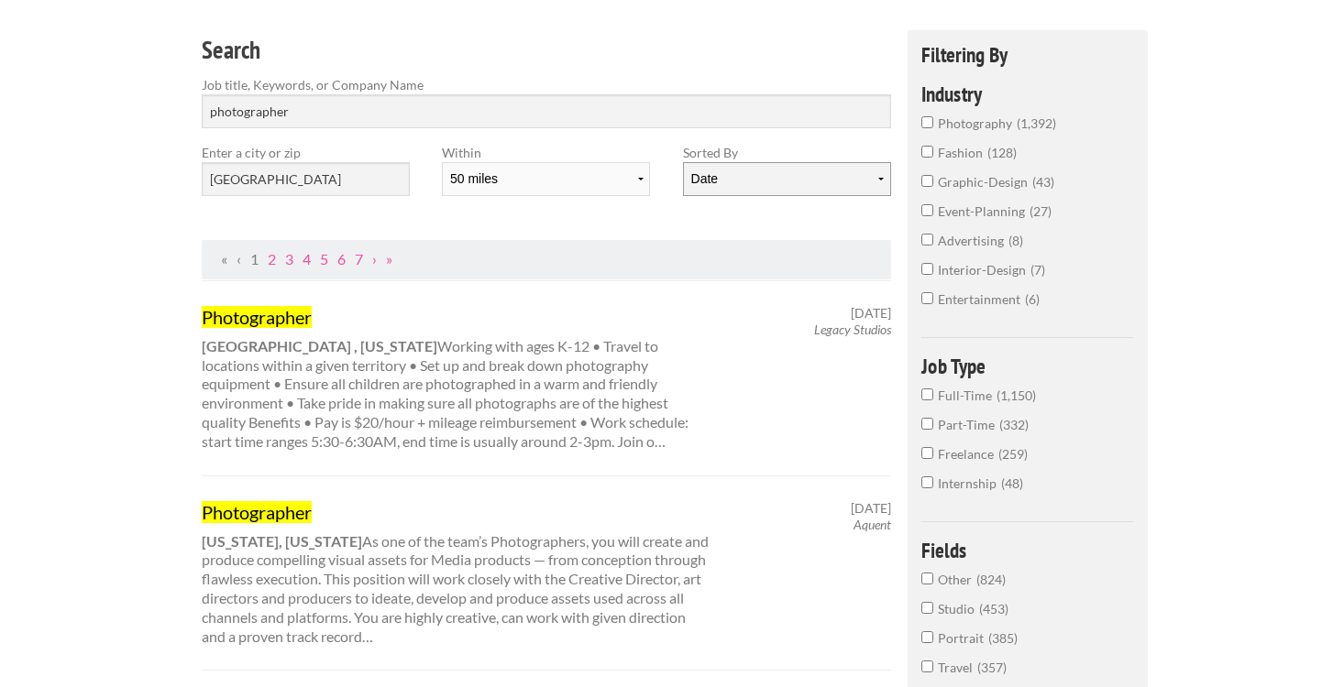
click at [744, 175] on select "Date Relevance" at bounding box center [787, 179] width 208 height 34
select select "jobs"
click at [270, 252] on link "2" at bounding box center [272, 258] width 8 height 17
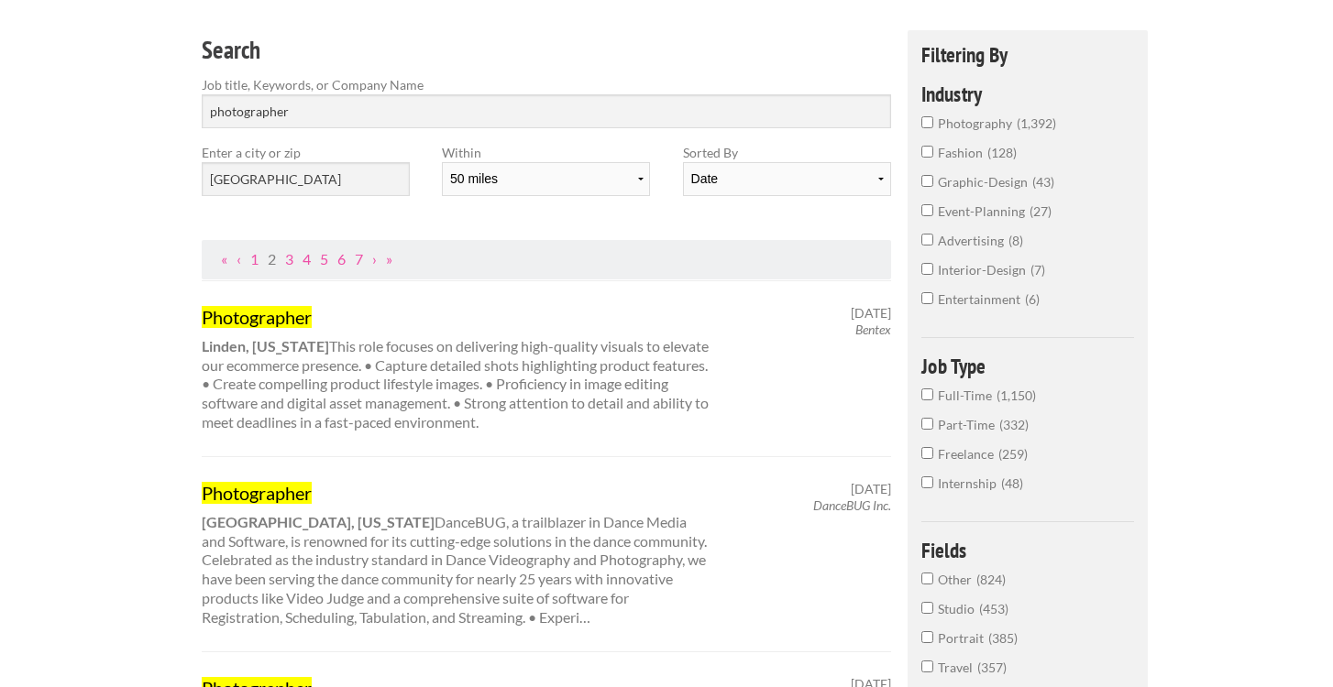
scroll to position [0, 0]
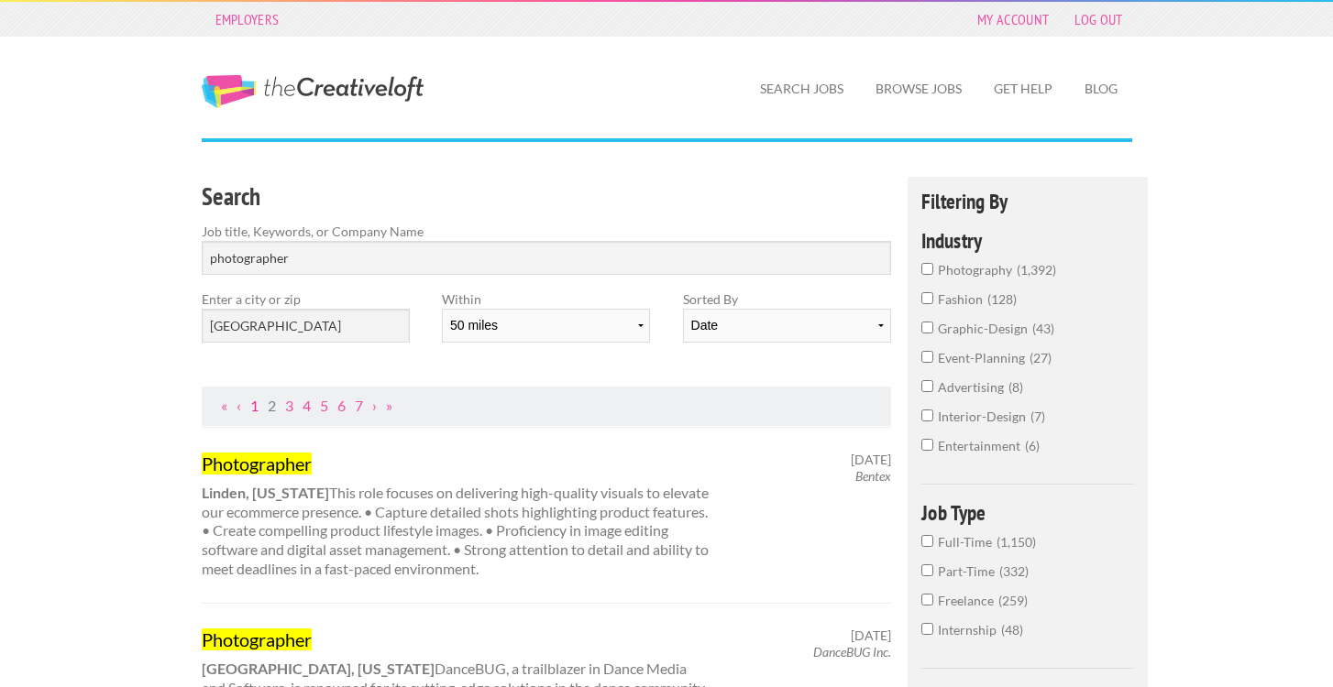
click at [253, 409] on link "1" at bounding box center [254, 405] width 8 height 17
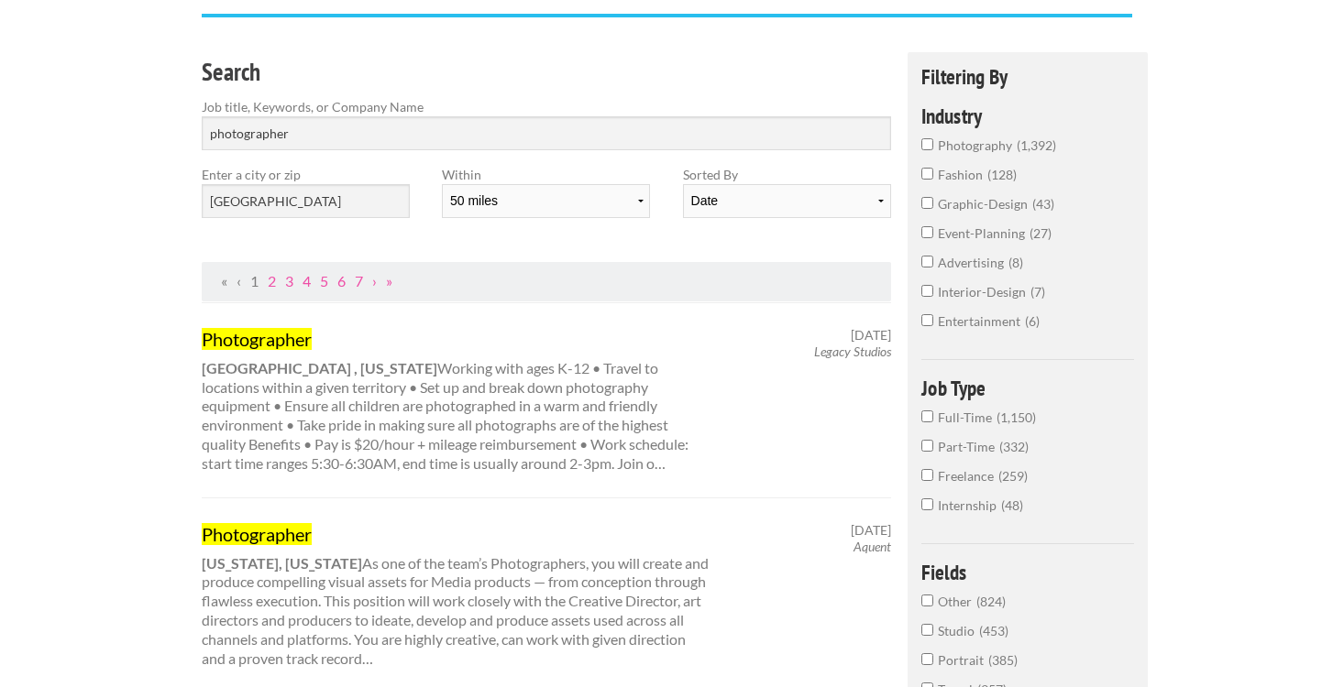
scroll to position [199, 0]
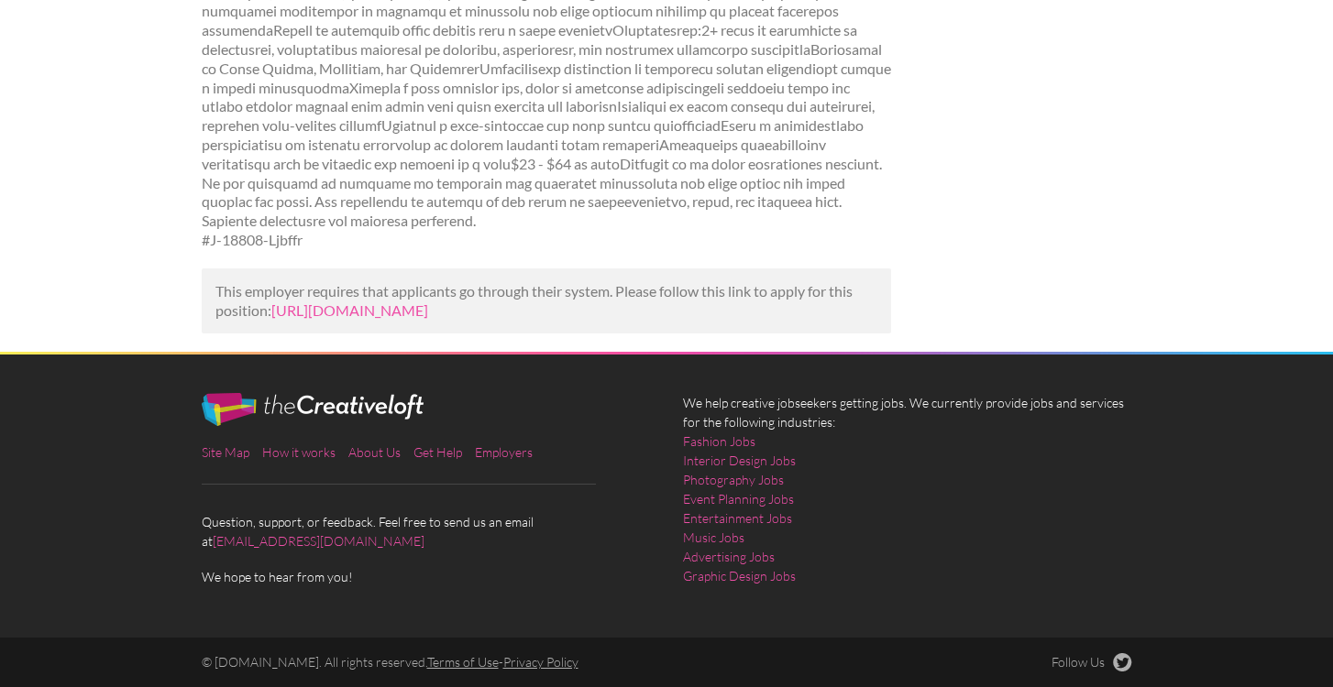
scroll to position [629, 0]
click at [428, 302] on link "https://www.mediabistro.com/jobs/1324106882-vivrelle-llc-is-hiring-freelance-pr…" at bounding box center [349, 310] width 157 height 17
